Goal: Navigation & Orientation: Find specific page/section

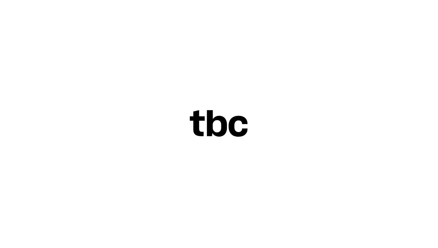
scroll to position [0, 1]
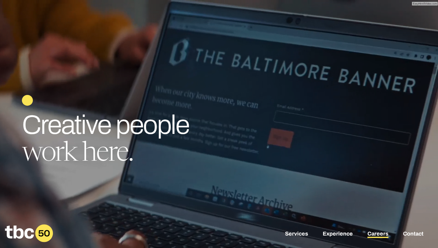
click at [378, 236] on link "Careers" at bounding box center [378, 234] width 21 height 7
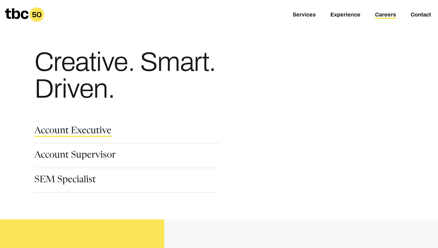
click at [93, 133] on link "Account Executive" at bounding box center [72, 132] width 77 height 10
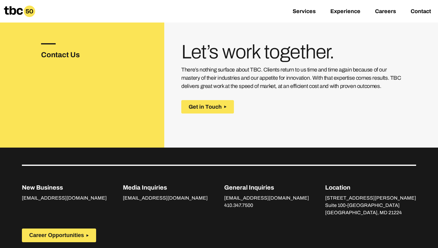
scroll to position [978, 0]
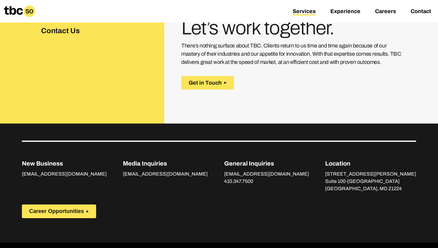
click at [305, 11] on link "Services" at bounding box center [304, 11] width 23 height 7
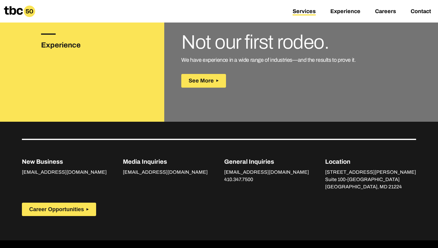
scroll to position [955, 0]
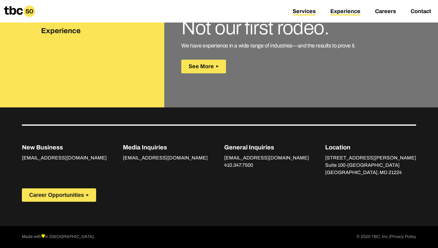
click at [344, 12] on link "Experience" at bounding box center [345, 11] width 30 height 7
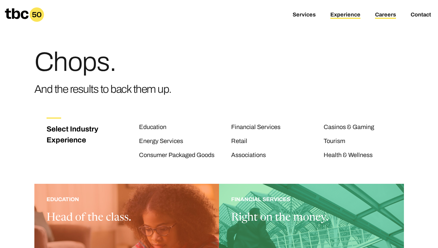
click at [385, 13] on link "Careers" at bounding box center [385, 15] width 21 height 7
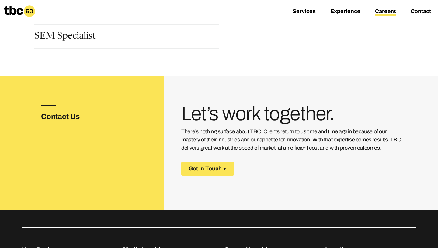
scroll to position [246, 0]
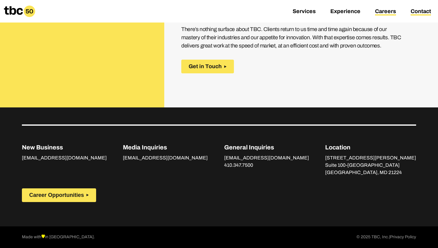
click at [425, 13] on link "Contact" at bounding box center [421, 11] width 20 height 7
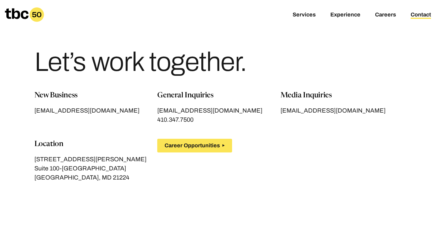
click at [20, 14] on icon at bounding box center [24, 14] width 39 height 15
